Goal: Transaction & Acquisition: Purchase product/service

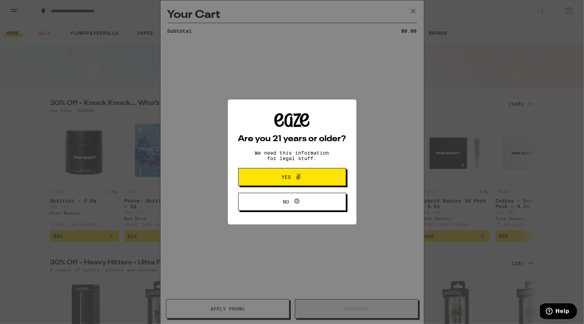
click at [415, 10] on div "Are you 21 years or older? We need this information for legal stuff. Yes No" at bounding box center [292, 162] width 584 height 324
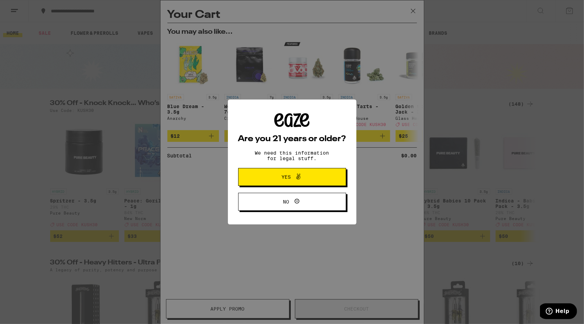
click at [294, 173] on button "Yes" at bounding box center [292, 177] width 108 height 18
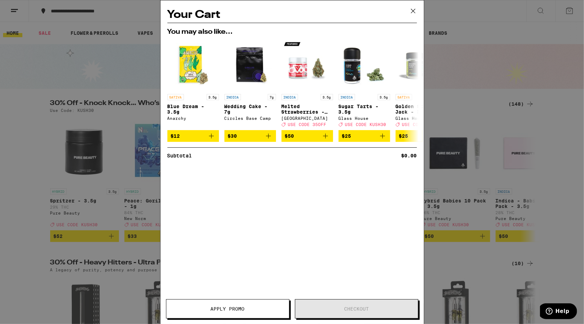
click at [413, 9] on icon at bounding box center [413, 11] width 10 height 10
